Goal: Task Accomplishment & Management: Use online tool/utility

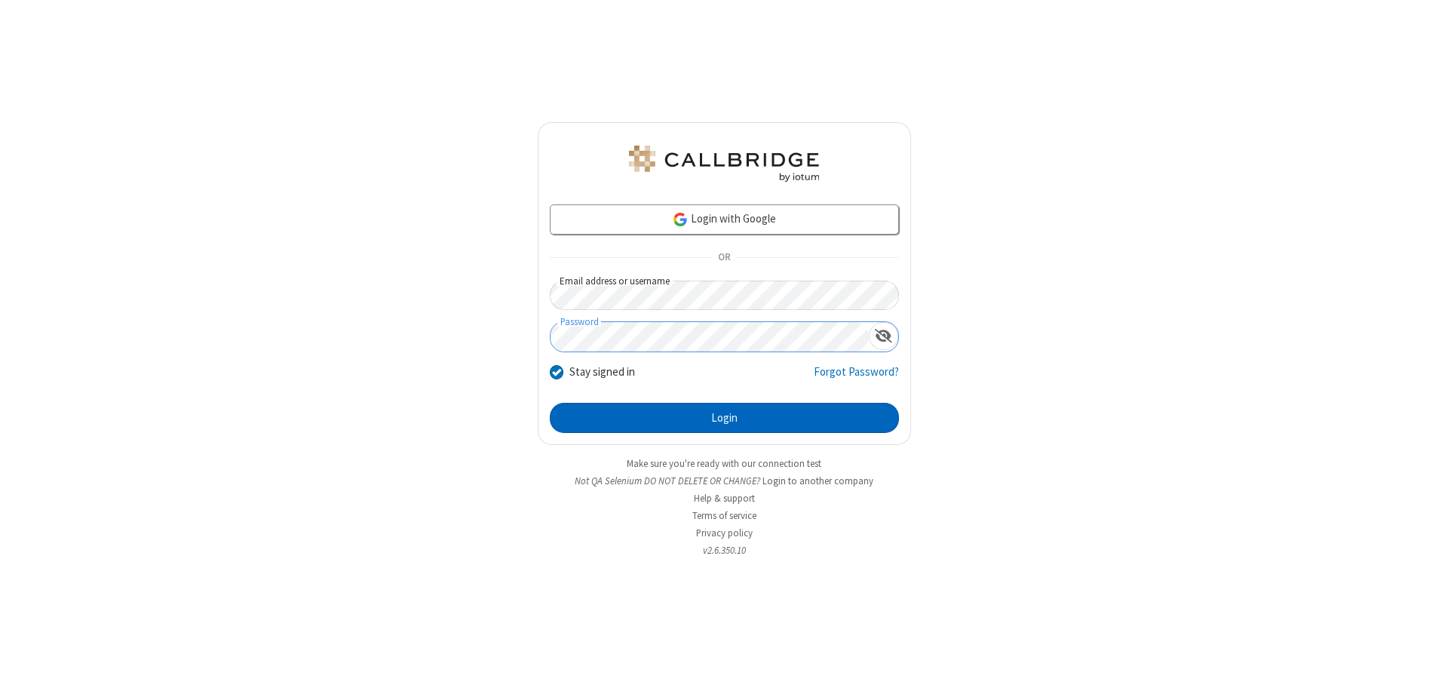
click at [724, 418] on button "Login" at bounding box center [724, 418] width 349 height 30
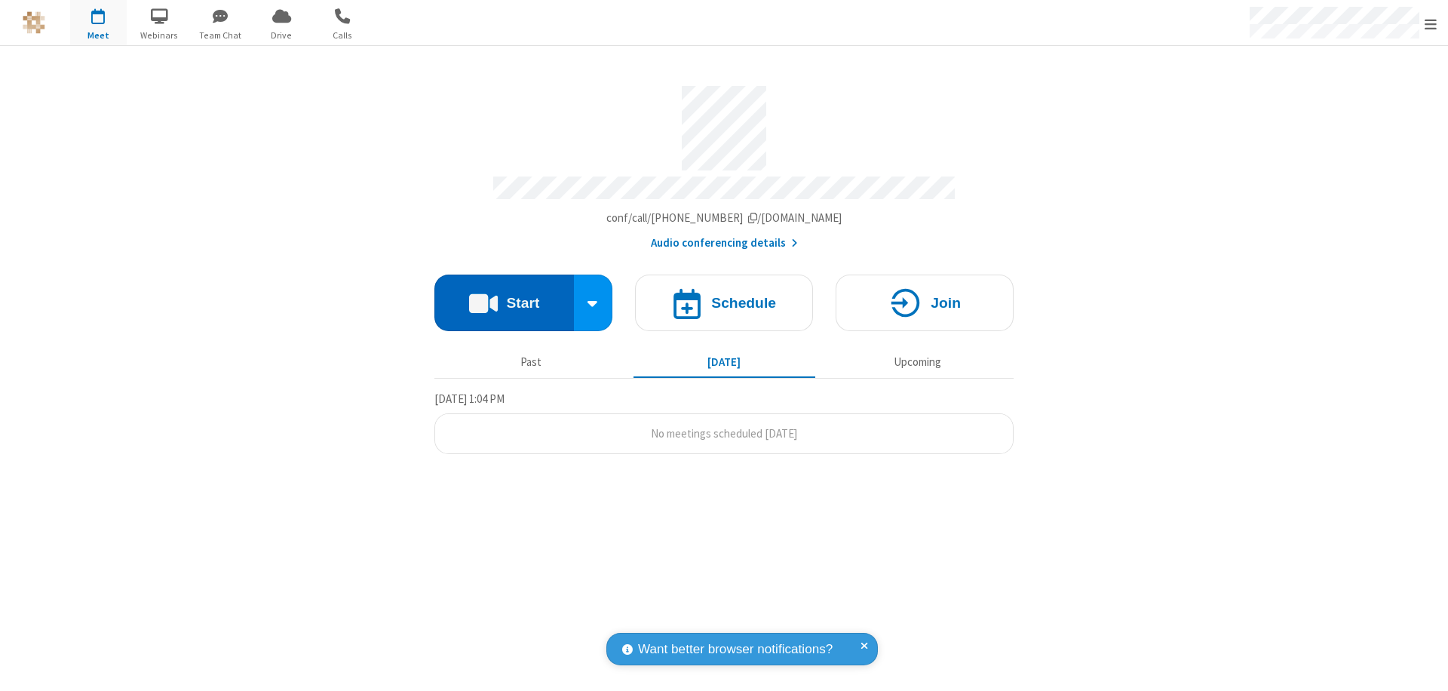
click at [504, 296] on button "Start" at bounding box center [504, 302] width 140 height 57
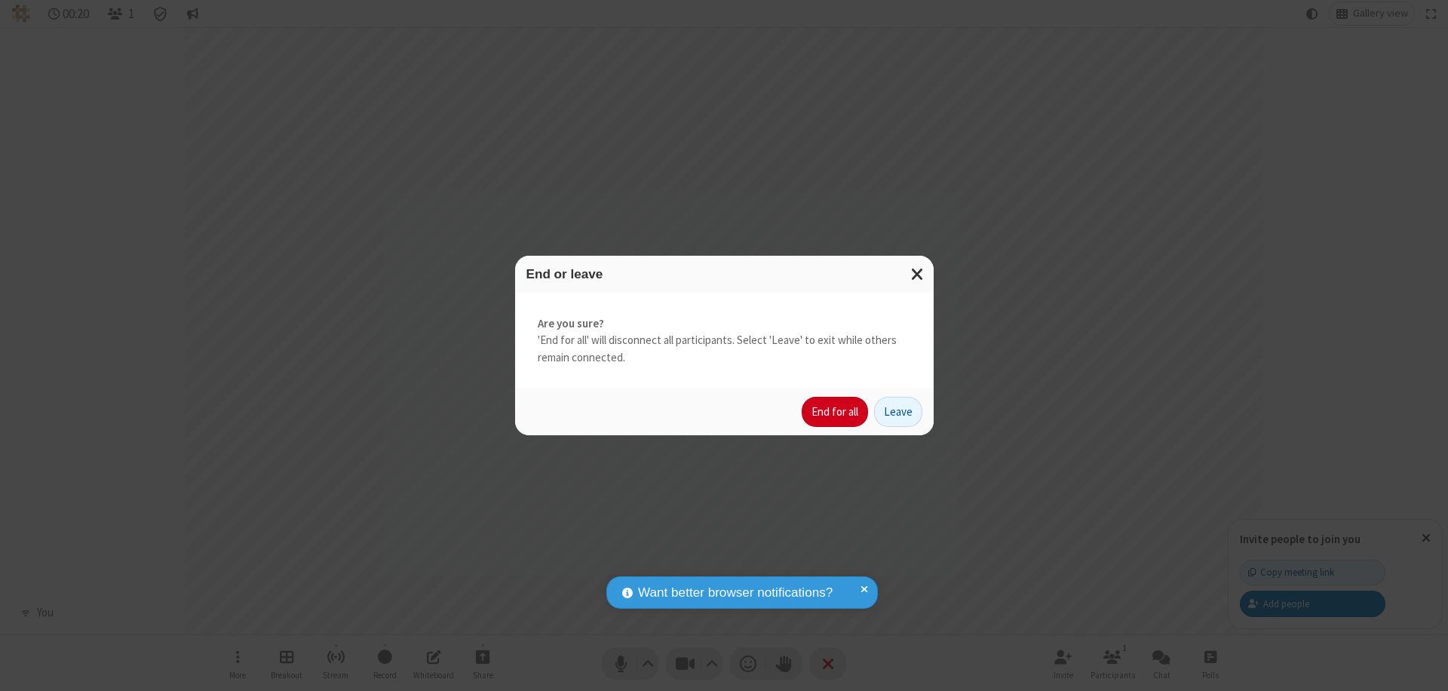
click at [836, 412] on button "End for all" at bounding box center [835, 412] width 66 height 30
